Goal: Task Accomplishment & Management: Complete application form

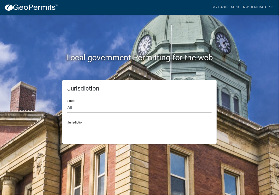
click at [67, 107] on select "All [US_STATE] [US_STATE] [US_STATE] [US_STATE] [US_STATE] [US_STATE] [US_STATE…" at bounding box center [139, 107] width 145 height 10
select select "[US_STATE]"
click at [67, 102] on select "All [US_STATE] [US_STATE] [US_STATE] [US_STATE] [US_STATE] [US_STATE] [US_STATE…" at bounding box center [139, 107] width 145 height 10
click at [81, 127] on select "City of [GEOGRAPHIC_DATA], [US_STATE] City of [GEOGRAPHIC_DATA], [US_STATE] Cit…" at bounding box center [139, 129] width 145 height 10
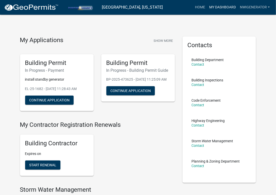
click at [220, 7] on link "My Dashboard" at bounding box center [222, 8] width 31 height 10
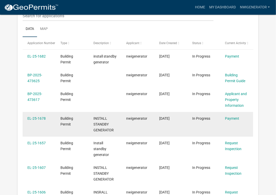
scroll to position [67, 0]
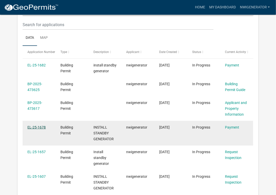
click at [38, 127] on link "EL-25-1678" at bounding box center [37, 127] width 18 height 4
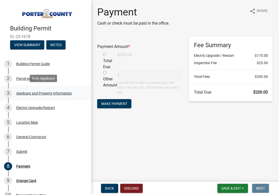
click at [27, 92] on div "Applicant and Property Information" at bounding box center [44, 94] width 56 height 4
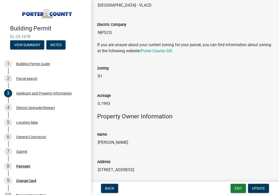
scroll to position [380, 0]
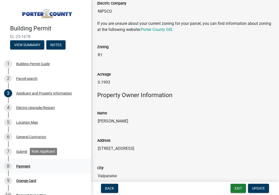
click at [25, 166] on div "Payment" at bounding box center [23, 167] width 14 height 4
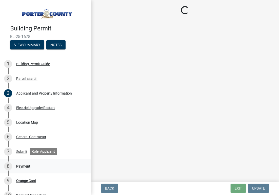
scroll to position [0, 0]
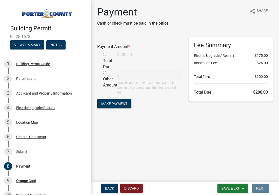
click at [105, 54] on input "radio" at bounding box center [104, 54] width 3 height 3
radio input "true"
type input "200"
click at [122, 106] on button "Make Payment" at bounding box center [114, 103] width 34 height 9
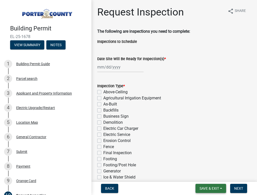
click at [214, 189] on span "Save & Exit" at bounding box center [210, 188] width 20 height 4
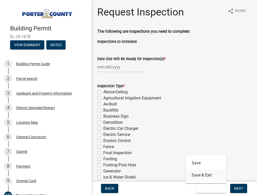
click at [216, 179] on button "Save & Exit" at bounding box center [206, 175] width 41 height 12
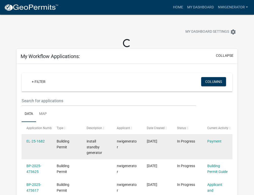
click at [213, 144] on div "Payment" at bounding box center [217, 141] width 20 height 6
click at [34, 140] on link "EL-25-1682" at bounding box center [35, 141] width 18 height 4
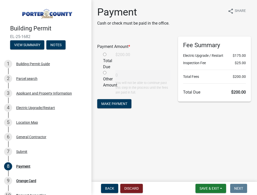
click at [105, 52] on div "Total Due" at bounding box center [105, 61] width 12 height 18
click at [104, 53] on input "radio" at bounding box center [104, 54] width 3 height 3
radio input "true"
type input "200"
click at [109, 102] on span "Make Payment" at bounding box center [114, 103] width 26 height 4
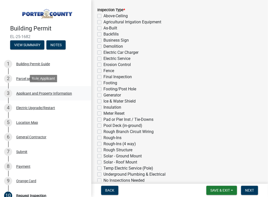
click at [55, 93] on div "Applicant and Property Information" at bounding box center [44, 94] width 56 height 4
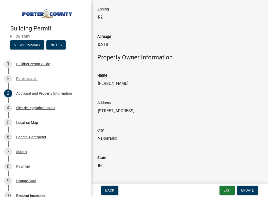
scroll to position [431, 0]
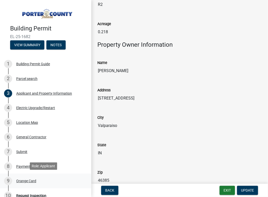
click at [23, 181] on div "Orange Card" at bounding box center [26, 181] width 20 height 4
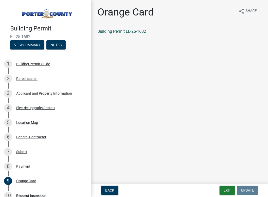
click at [122, 32] on link "Building Permit EL-25-1682" at bounding box center [121, 31] width 49 height 5
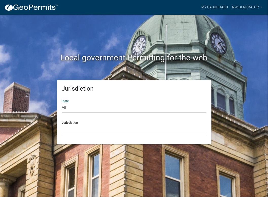
click at [90, 109] on select "All [US_STATE] [US_STATE] [US_STATE] [US_STATE] [US_STATE] [US_STATE] [US_STATE…" at bounding box center [134, 107] width 145 height 10
select select "[US_STATE]"
click at [62, 102] on select "All [US_STATE] [US_STATE] [US_STATE] [US_STATE] [US_STATE] [US_STATE] [US_STATE…" at bounding box center [134, 107] width 145 height 10
click at [81, 129] on select "City of [GEOGRAPHIC_DATA], [US_STATE] City of [GEOGRAPHIC_DATA], [US_STATE] Cit…" at bounding box center [134, 129] width 145 height 10
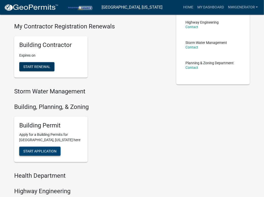
scroll to position [101, 0]
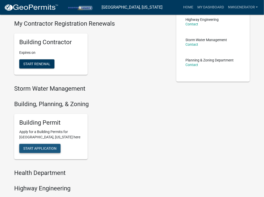
click at [33, 148] on span "Start Application" at bounding box center [39, 148] width 33 height 4
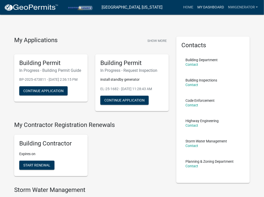
click at [212, 5] on link "My Dashboard" at bounding box center [211, 8] width 31 height 10
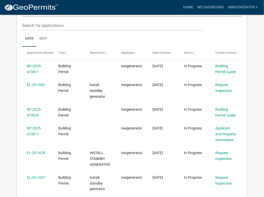
scroll to position [76, 0]
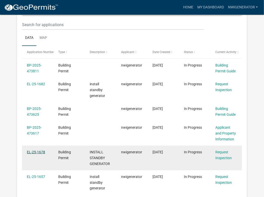
click at [34, 153] on link "EL-25-1678" at bounding box center [36, 152] width 18 height 4
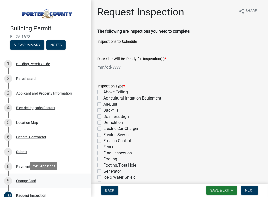
click at [25, 180] on div "Orange Card" at bounding box center [26, 181] width 20 height 4
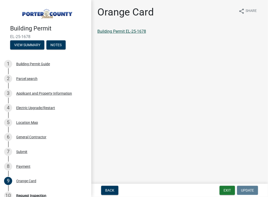
click at [129, 33] on link "Building Permit EL-25-1678" at bounding box center [121, 31] width 49 height 5
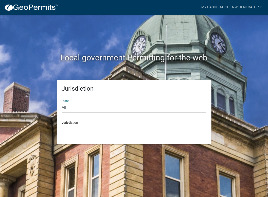
click at [73, 106] on select "All [US_STATE] [US_STATE] [US_STATE] [US_STATE] [US_STATE] [US_STATE] [US_STATE…" at bounding box center [134, 107] width 145 height 10
select select "[US_STATE]"
click at [62, 102] on select "All [US_STATE] [US_STATE] [US_STATE] [US_STATE] [US_STATE] [US_STATE] [US_STATE…" at bounding box center [134, 107] width 145 height 10
click at [72, 129] on select "City of [GEOGRAPHIC_DATA], [US_STATE] City of [GEOGRAPHIC_DATA], [US_STATE] Cit…" at bounding box center [134, 129] width 145 height 10
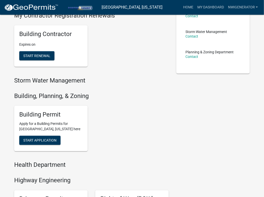
scroll to position [127, 0]
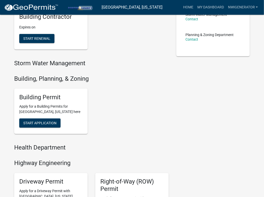
click at [36, 118] on div "Building Permit Apply for a Building Permits for [GEOGRAPHIC_DATA], [US_STATE] …" at bounding box center [51, 111] width 74 height 46
click at [36, 121] on span "Start Application" at bounding box center [39, 123] width 33 height 4
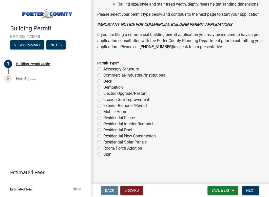
scroll to position [456, 0]
click at [103, 94] on label "Electric Upgrade/Restart" at bounding box center [124, 94] width 43 height 6
click at [103, 94] on input "Electric Upgrade/Restart" at bounding box center [104, 92] width 3 height 3
radio input "true"
click at [246, 189] on span "Next" at bounding box center [250, 190] width 9 height 4
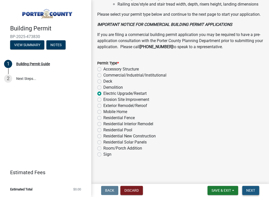
scroll to position [0, 0]
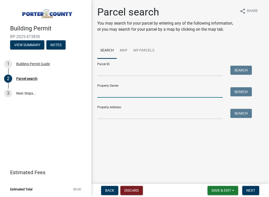
click at [111, 94] on input "Property Owner:" at bounding box center [160, 92] width 126 height 10
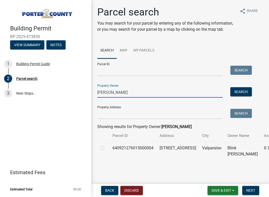
type input "[PERSON_NAME]"
click at [107, 145] on label at bounding box center [107, 145] width 0 height 0
click at [107, 148] on input "radio" at bounding box center [108, 146] width 3 height 3
radio input "true"
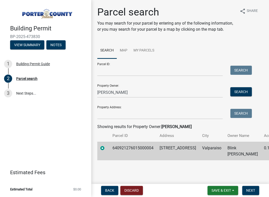
scroll to position [16, 0]
click at [249, 190] on span "Next" at bounding box center [250, 190] width 9 height 4
